Goal: Entertainment & Leisure: Consume media (video, audio)

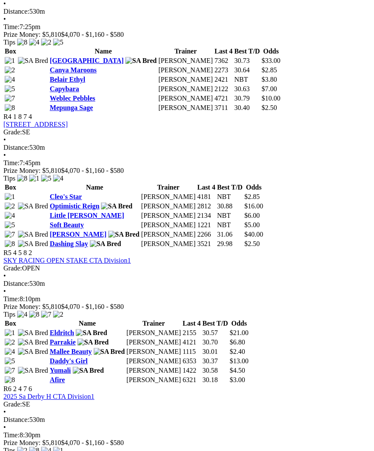
scroll to position [765, 0]
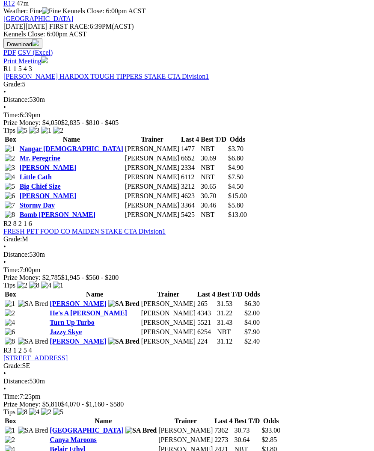
scroll to position [383, 0]
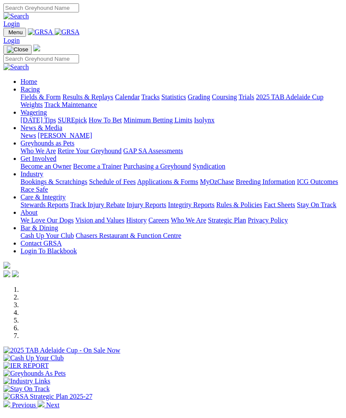
scroll to position [255, 0]
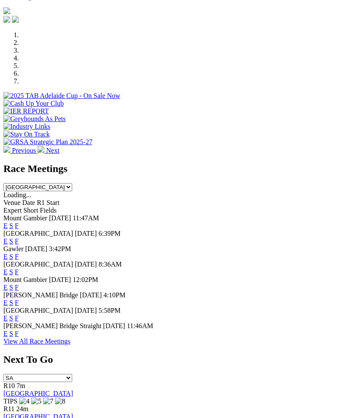
click at [19, 237] on link "F" at bounding box center [17, 240] width 4 height 7
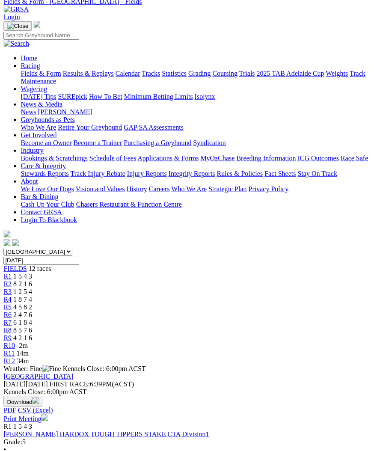
scroll to position [0, 5]
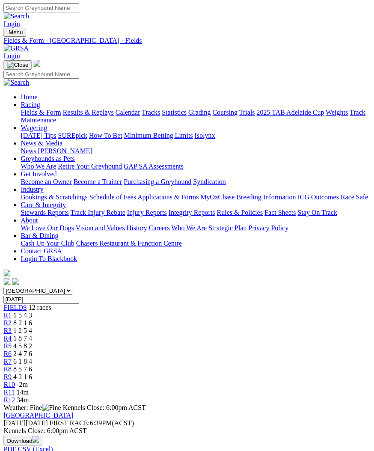
click at [12, 327] on span "R3" at bounding box center [7, 330] width 8 height 7
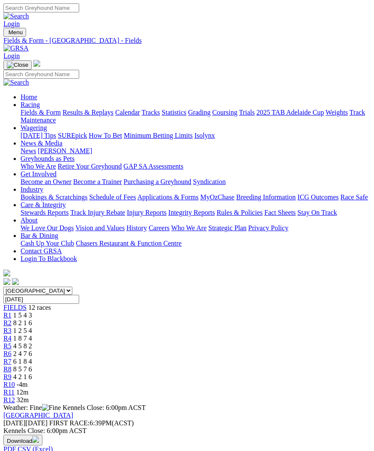
scroll to position [7, 6]
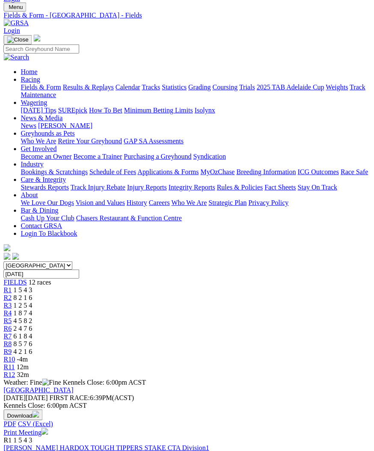
scroll to position [0, 6]
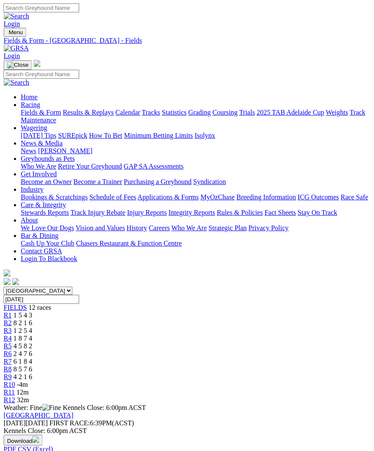
click at [12, 334] on span "R4" at bounding box center [7, 337] width 8 height 7
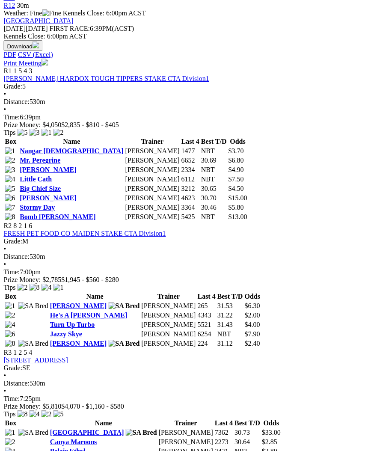
scroll to position [395, 6]
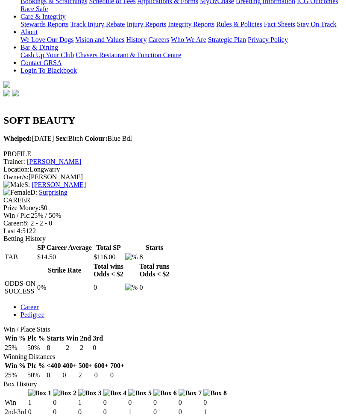
scroll to position [193, 0]
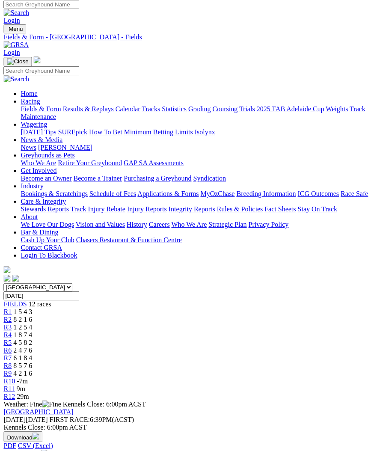
scroll to position [0, 6]
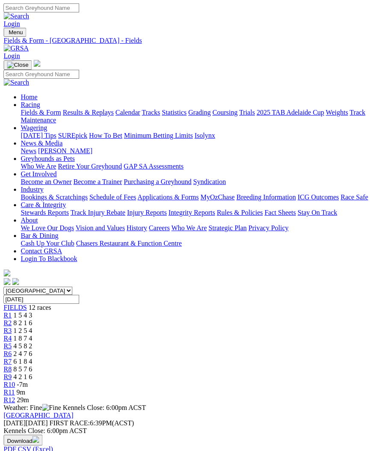
click at [12, 358] on span "R7" at bounding box center [7, 361] width 8 height 7
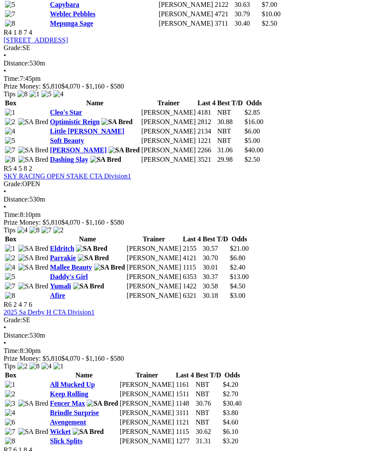
scroll to position [851, 6]
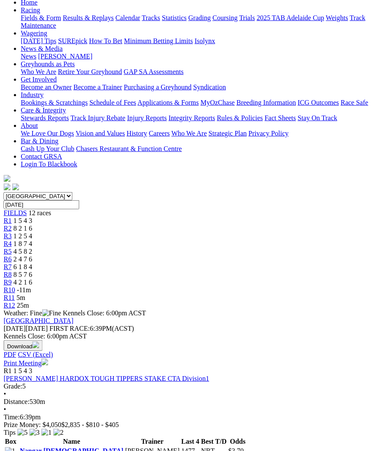
scroll to position [0, 6]
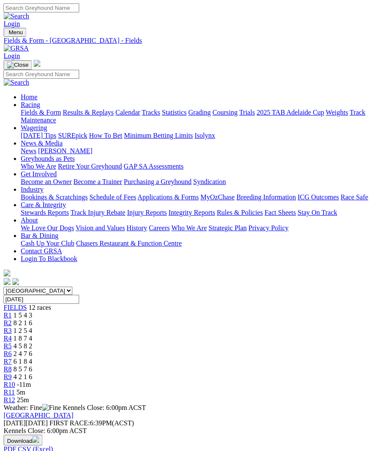
click at [12, 373] on span "R9" at bounding box center [7, 376] width 8 height 7
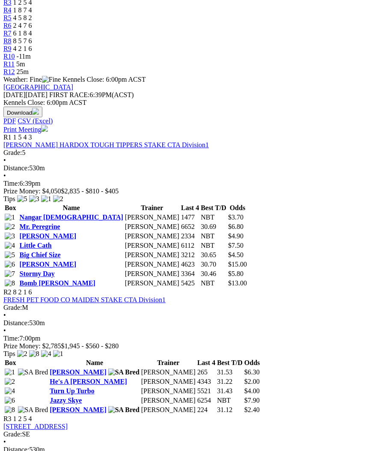
scroll to position [309, 5]
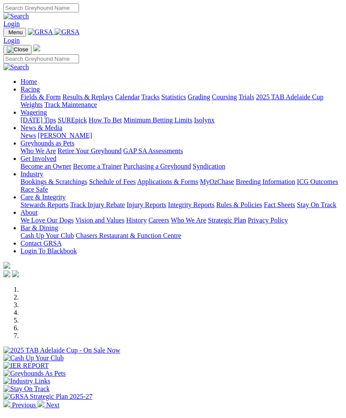
scroll to position [255, 0]
